Goal: Register for event/course

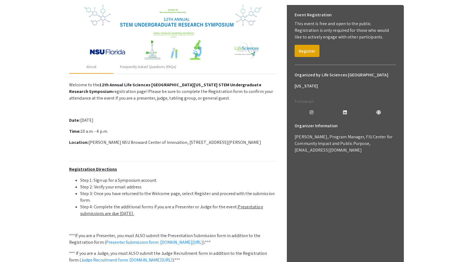
scroll to position [178, 0]
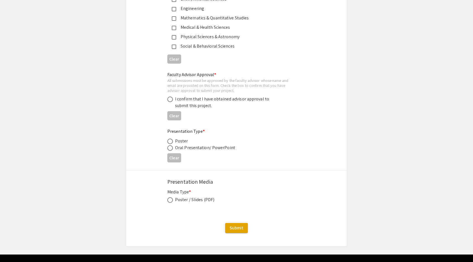
scroll to position [801, 0]
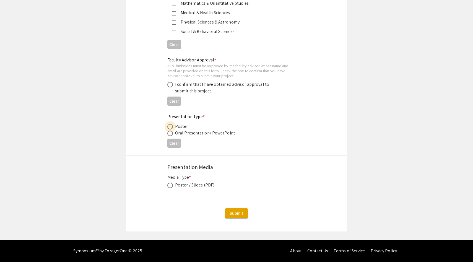
click at [173, 127] on label at bounding box center [171, 127] width 8 height 6
click at [173, 127] on input "radio" at bounding box center [170, 127] width 6 height 6
radio input "true"
click at [170, 188] on span at bounding box center [170, 186] width 6 height 6
click at [170, 188] on input "radio" at bounding box center [170, 186] width 6 height 6
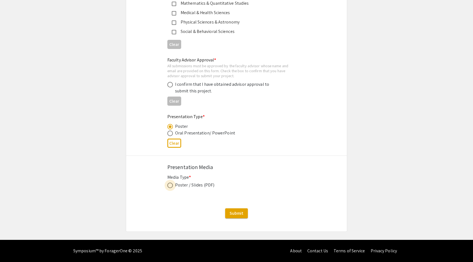
radio input "true"
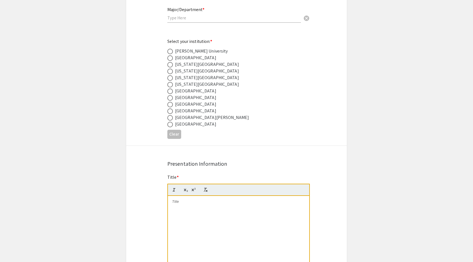
scroll to position [0, 0]
